Goal: Navigation & Orientation: Find specific page/section

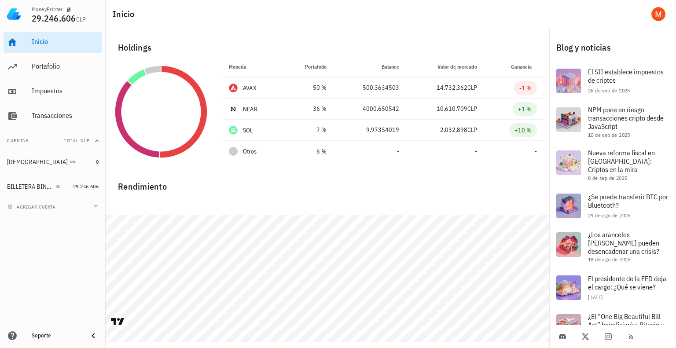
click at [92, 242] on div "Inicio [GEOGRAPHIC_DATA] Impuestos [GEOGRAPHIC_DATA] Cuentas Total CLP BUDA 0 B…" at bounding box center [53, 175] width 106 height 295
click at [71, 278] on div "Inicio [GEOGRAPHIC_DATA] Impuestos [GEOGRAPHIC_DATA] Cuentas Total CLP BUDA 0 B…" at bounding box center [53, 175] width 106 height 295
click at [48, 85] on div "Impuestos" at bounding box center [65, 91] width 67 height 20
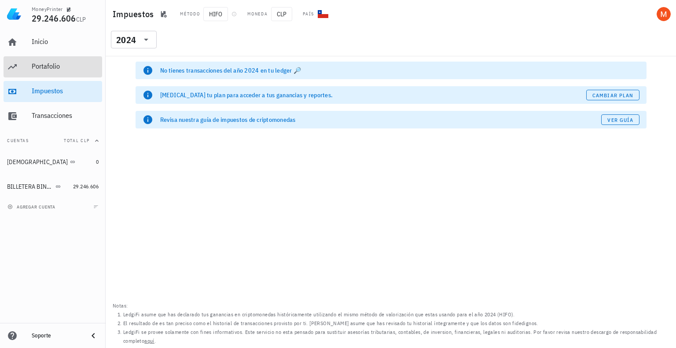
click at [47, 68] on div "Portafolio" at bounding box center [65, 66] width 67 height 8
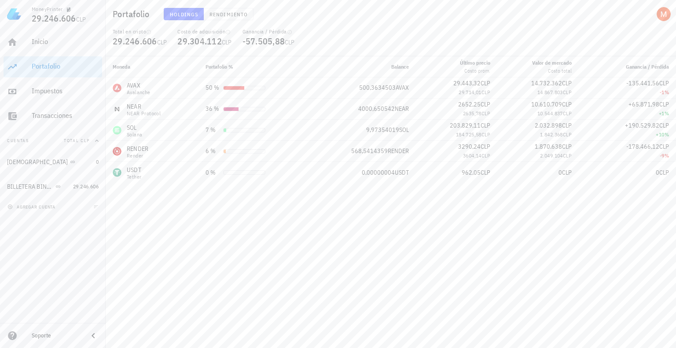
click at [600, 212] on div "Moneda Portafolio % Balance Último precio Costo prom. Valor [PERSON_NAME] Costo…" at bounding box center [391, 202] width 570 height 292
click at [55, 42] on div "Inicio" at bounding box center [65, 41] width 67 height 8
